Goal: Task Accomplishment & Management: Use online tool/utility

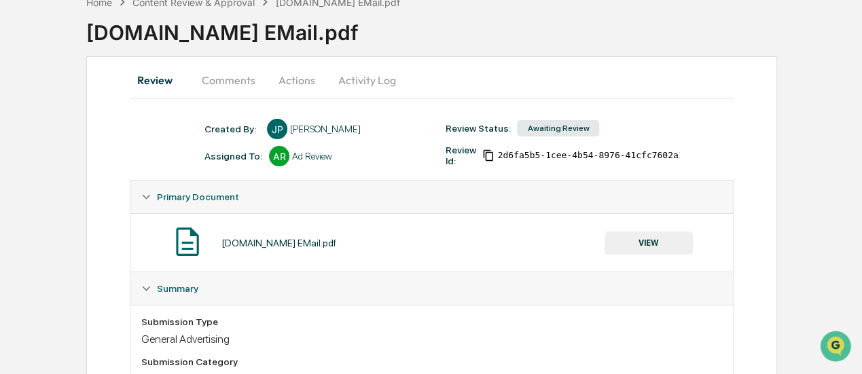
scroll to position [10, 0]
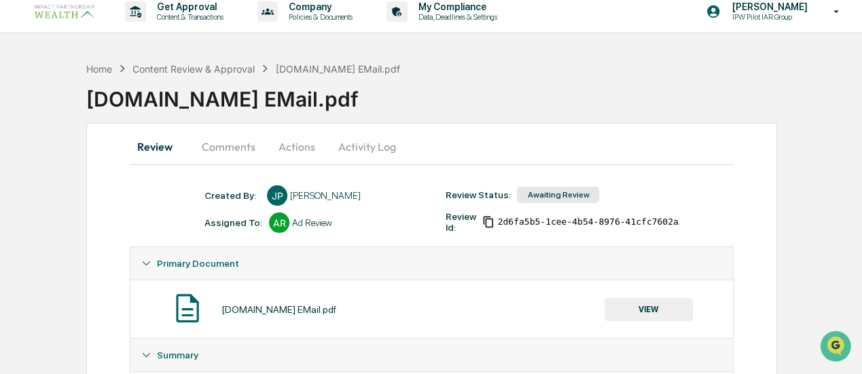
click at [382, 143] on button "Activity Log" at bounding box center [366, 146] width 79 height 33
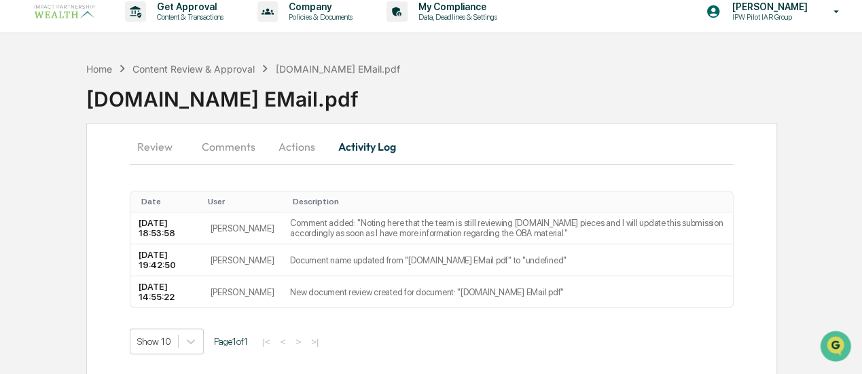
click at [227, 142] on button "Comments" at bounding box center [228, 146] width 75 height 33
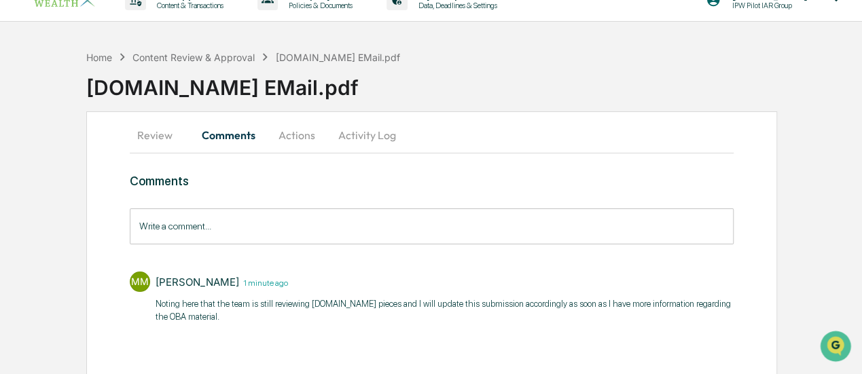
scroll to position [29, 0]
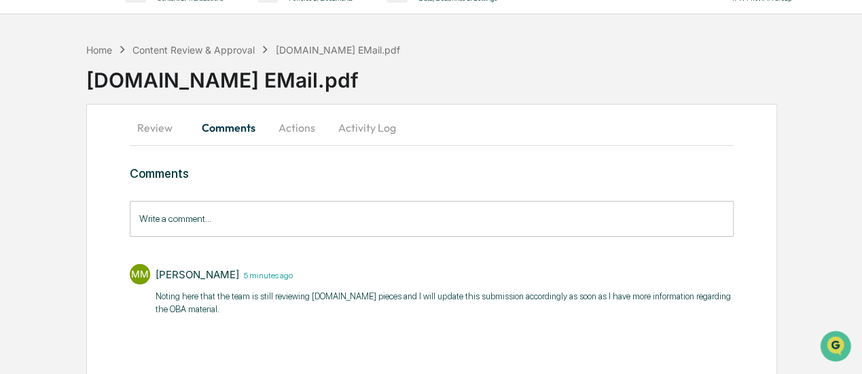
click at [156, 123] on button "Review" at bounding box center [160, 127] width 61 height 33
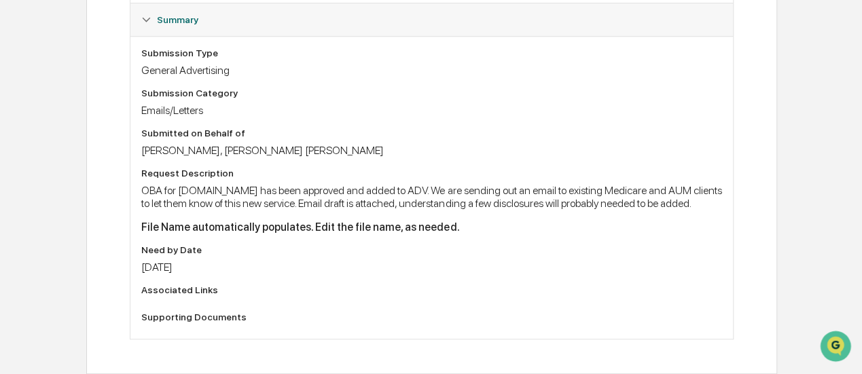
scroll to position [0, 0]
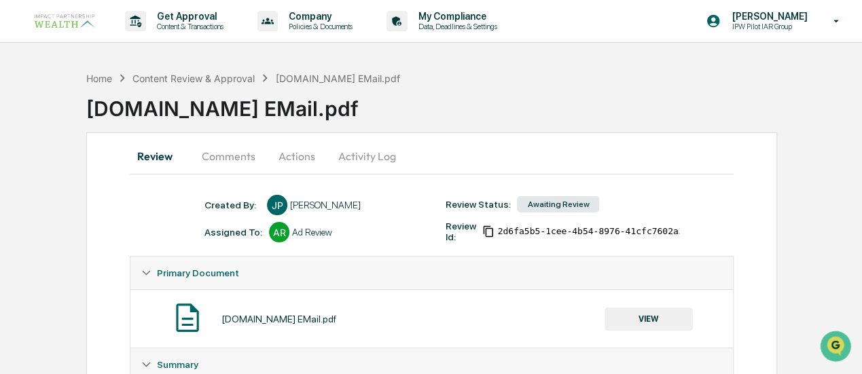
click at [235, 157] on button "Comments" at bounding box center [228, 156] width 75 height 33
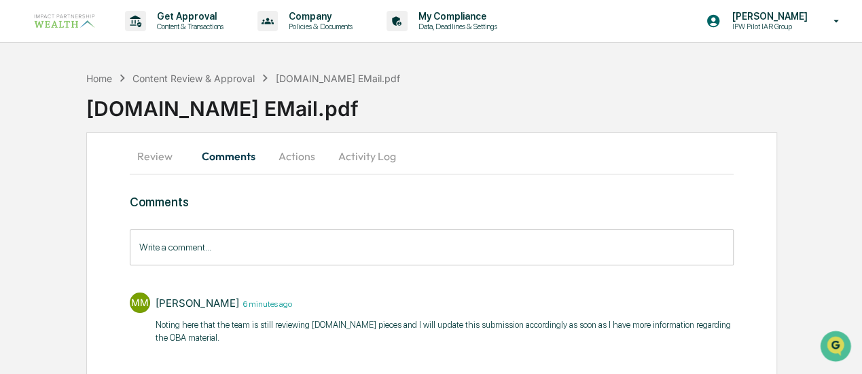
click at [288, 237] on input "Write a comment..." at bounding box center [431, 248] width 603 height 36
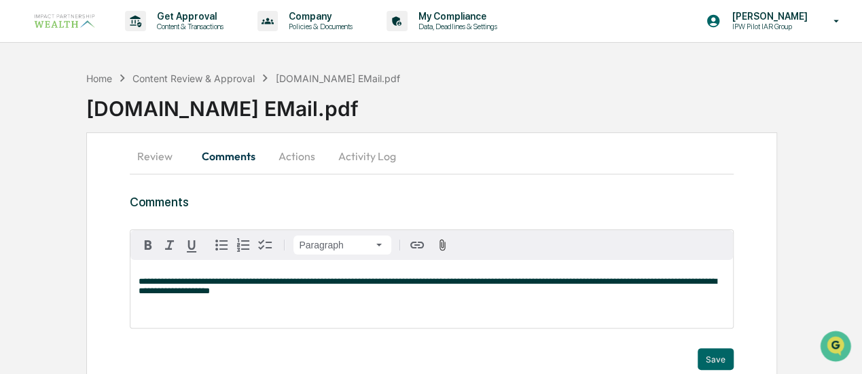
click at [305, 296] on p "**********" at bounding box center [432, 286] width 586 height 19
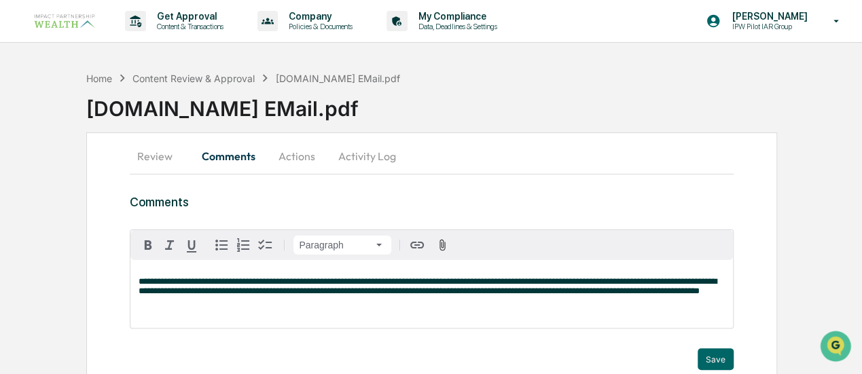
click at [181, 296] on span "**********" at bounding box center [427, 286] width 577 height 18
click at [723, 347] on div "Trigger" at bounding box center [431, 342] width 603 height 13
click at [725, 361] on button "Save" at bounding box center [716, 360] width 36 height 22
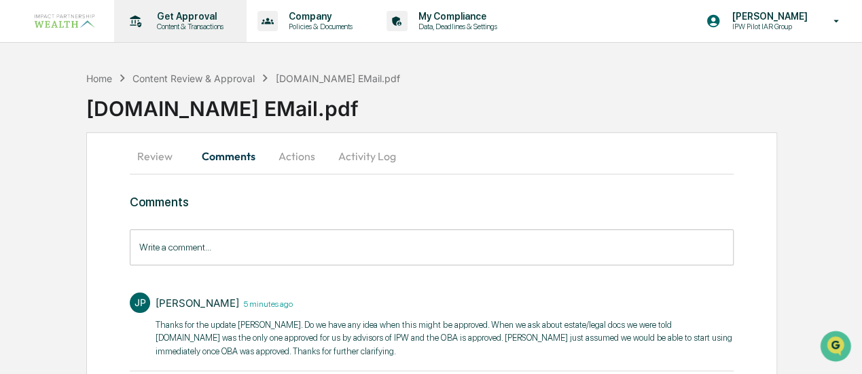
click at [173, 15] on p "Get Approval" at bounding box center [188, 16] width 84 height 11
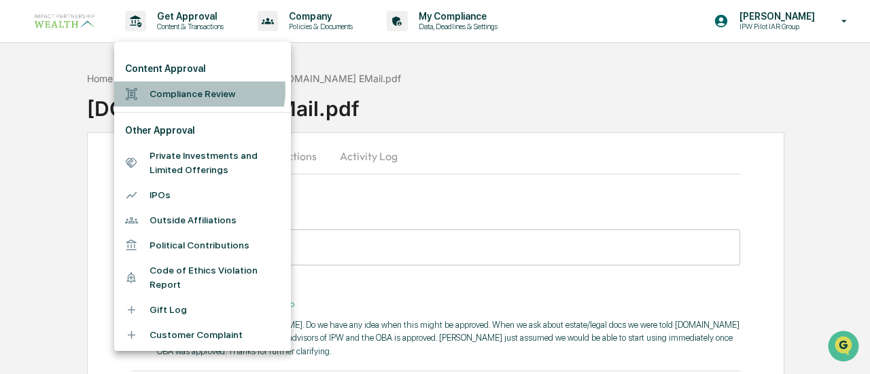
click at [189, 90] on li "Compliance Review" at bounding box center [202, 94] width 177 height 25
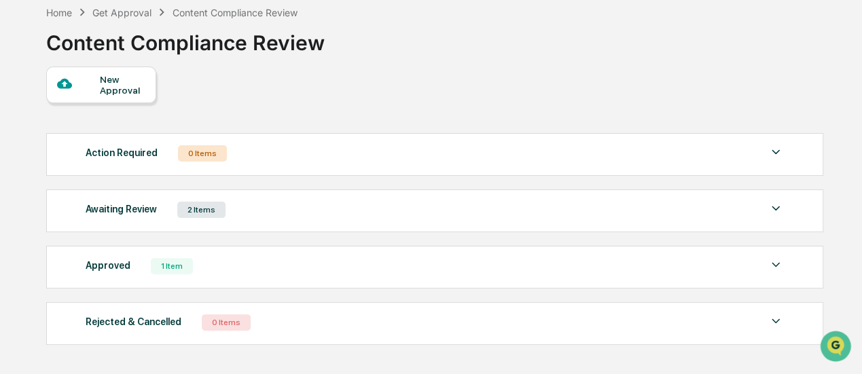
scroll to position [68, 0]
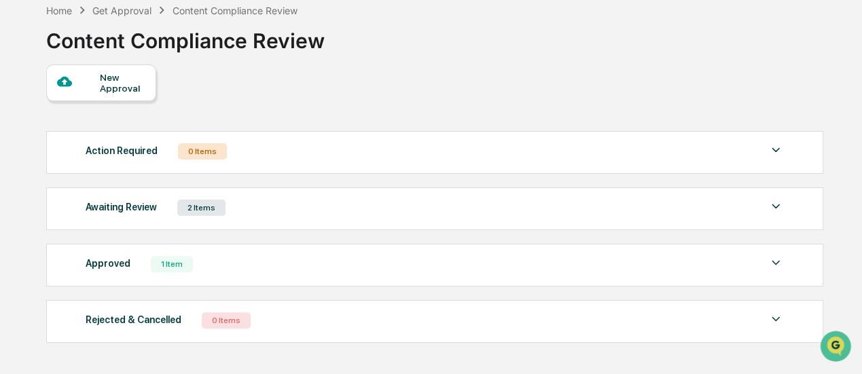
click at [196, 202] on div "2 Items" at bounding box center [201, 208] width 48 height 16
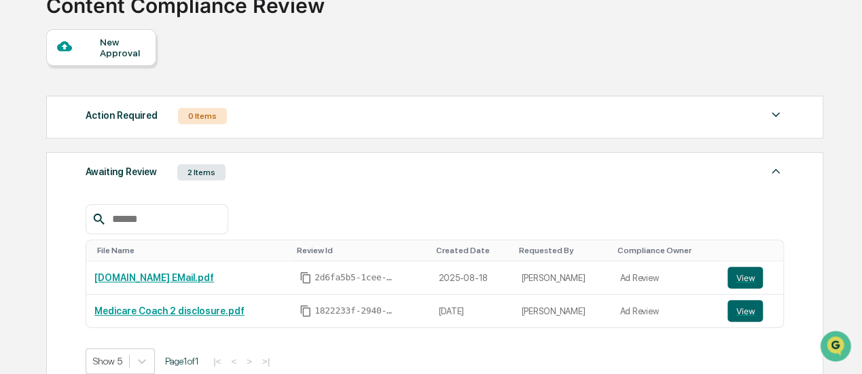
scroll to position [136, 0]
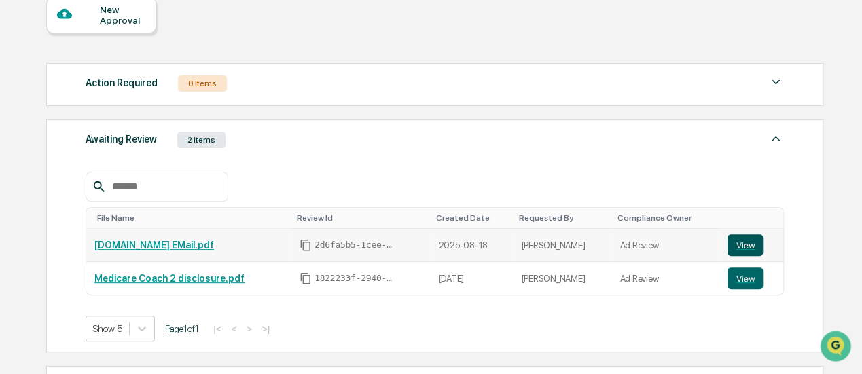
click at [738, 236] on button "View" at bounding box center [745, 245] width 35 height 22
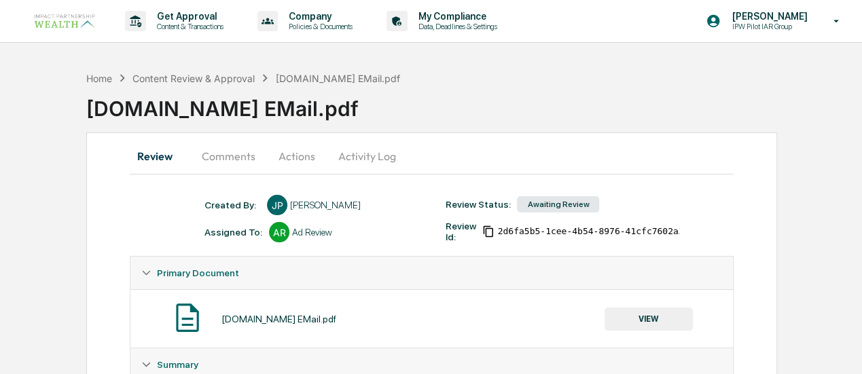
click at [223, 160] on button "Comments" at bounding box center [228, 156] width 75 height 33
